Goal: Browse casually

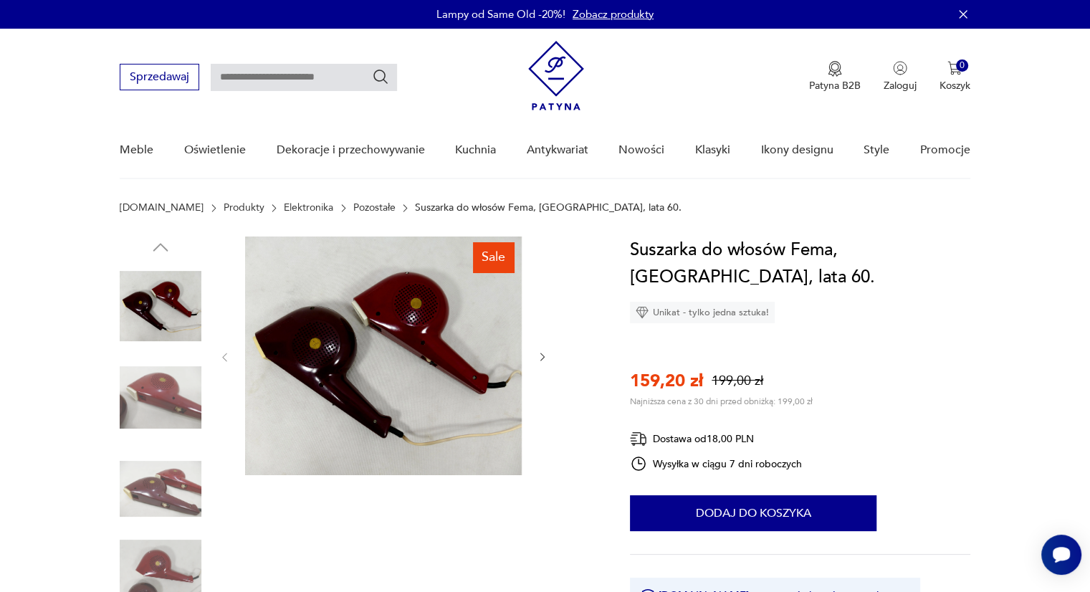
click at [347, 342] on img at bounding box center [383, 355] width 276 height 239
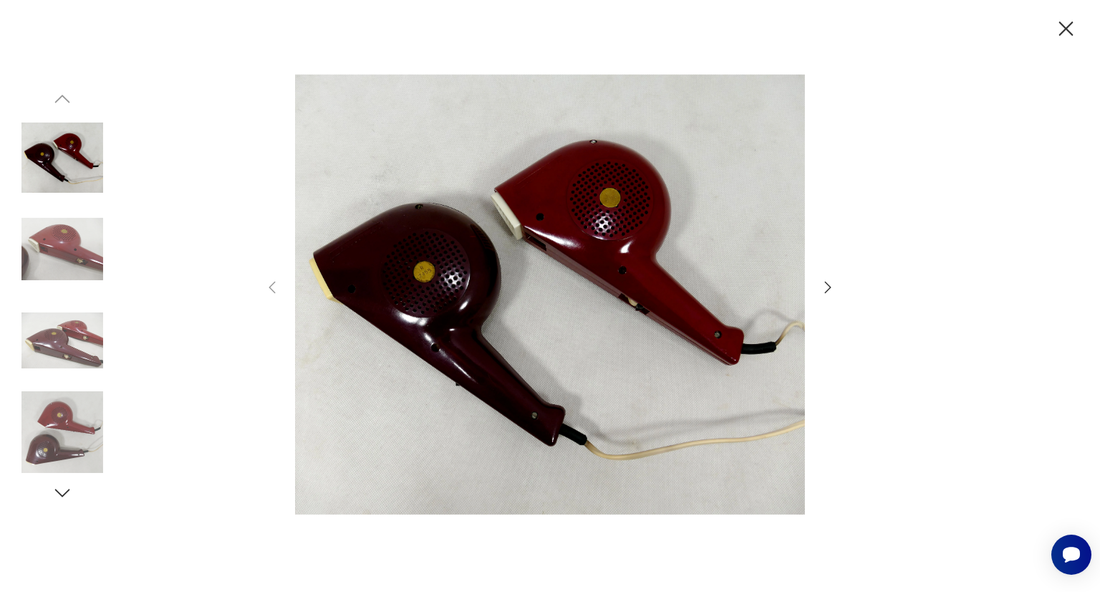
click at [829, 287] on icon "button" at bounding box center [827, 287] width 17 height 17
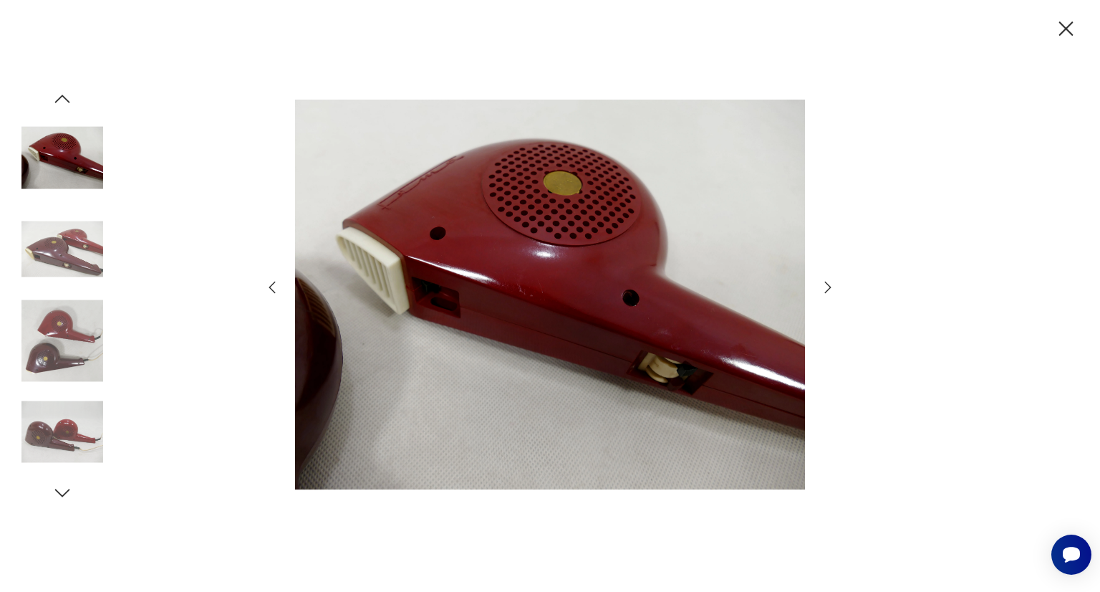
click at [829, 287] on icon "button" at bounding box center [827, 287] width 17 height 17
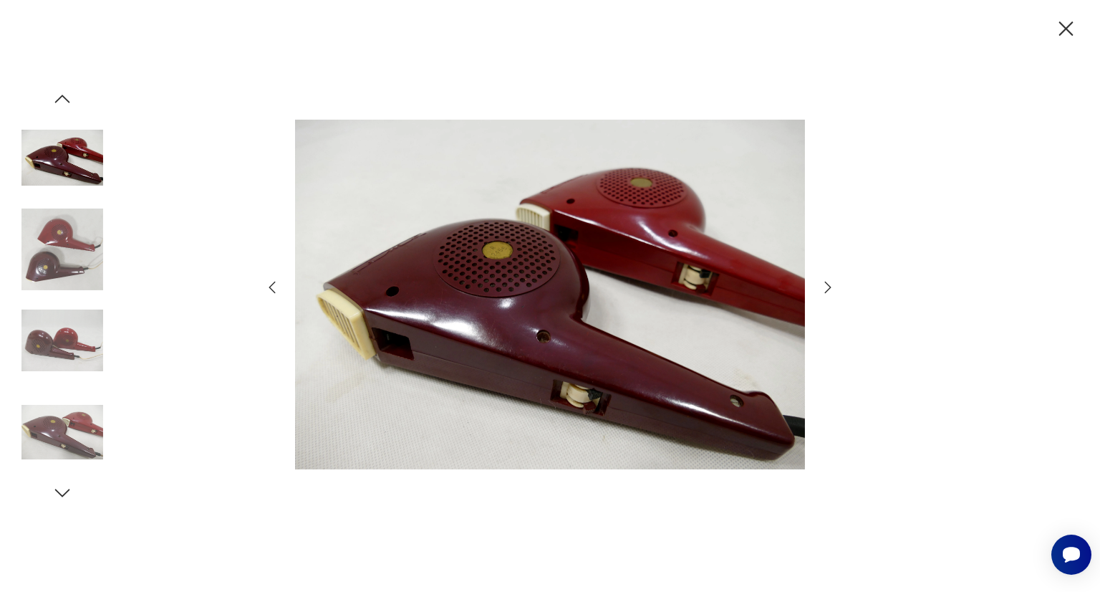
click at [829, 287] on icon "button" at bounding box center [827, 287] width 17 height 17
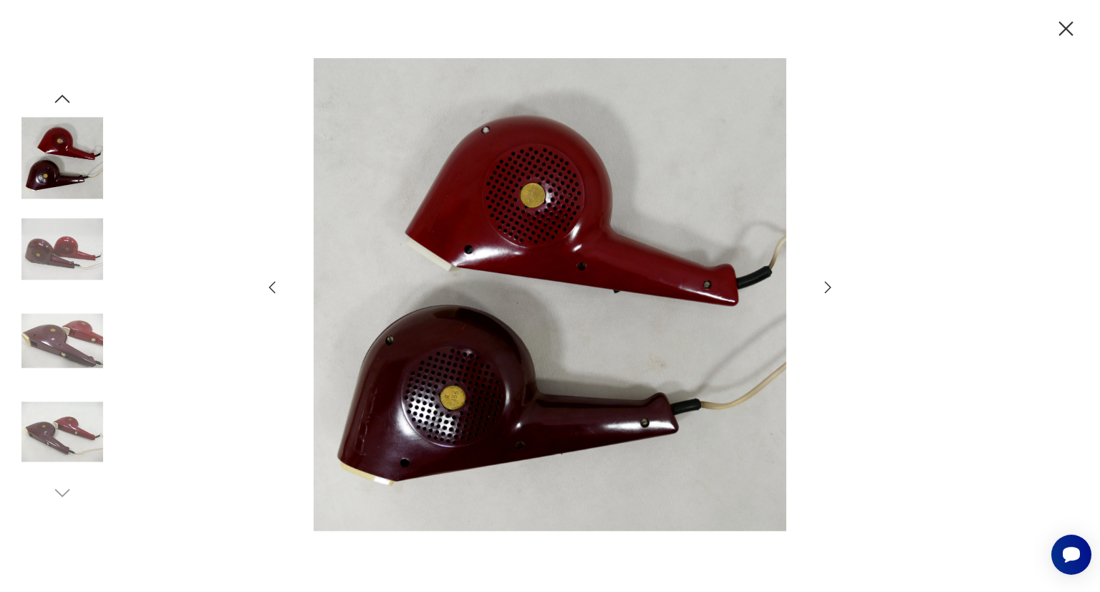
click at [829, 287] on icon "button" at bounding box center [827, 287] width 17 height 17
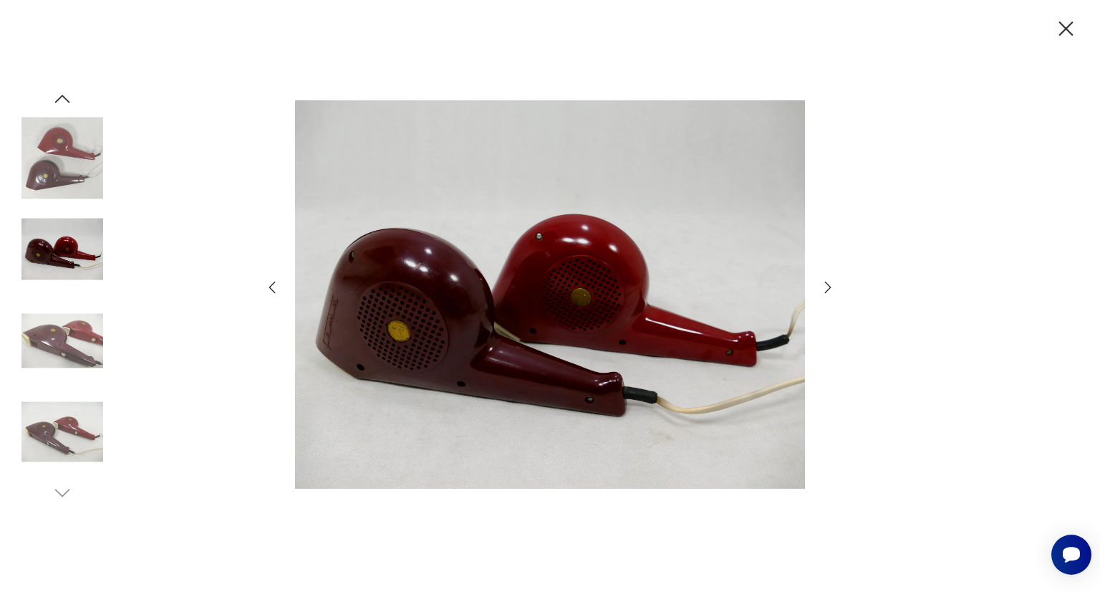
click at [829, 287] on icon "button" at bounding box center [827, 287] width 17 height 17
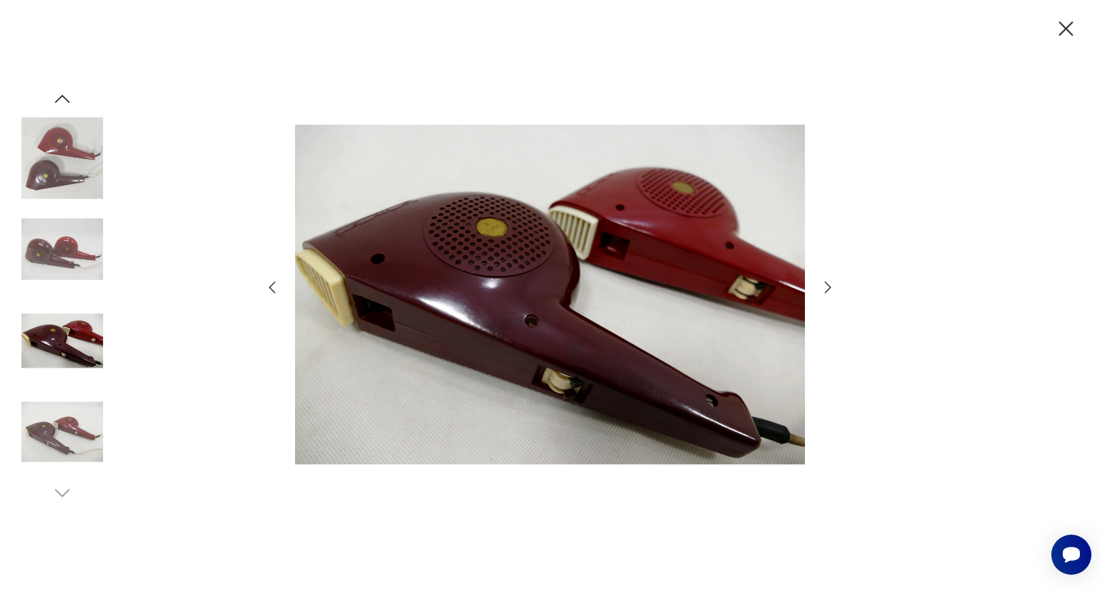
click at [829, 287] on icon "button" at bounding box center [827, 287] width 17 height 17
